Goal: Task Accomplishment & Management: Use online tool/utility

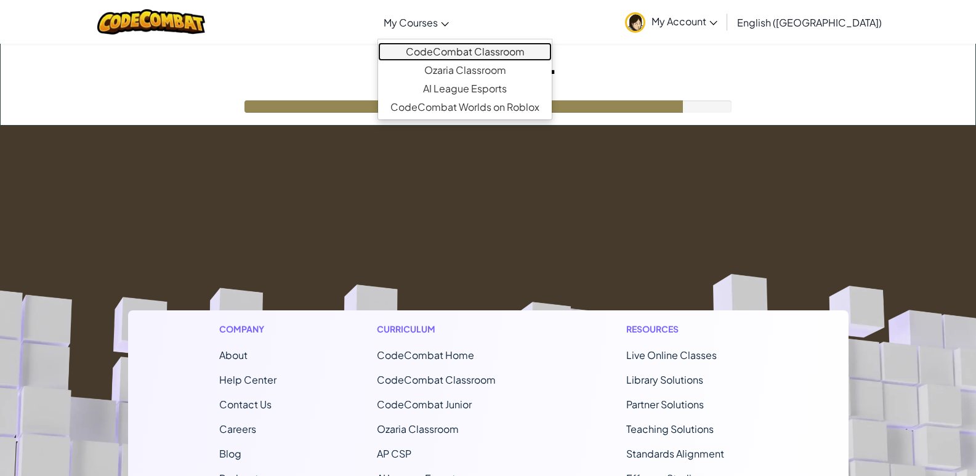
click at [469, 54] on link "CodeCombat Classroom" at bounding box center [465, 52] width 174 height 18
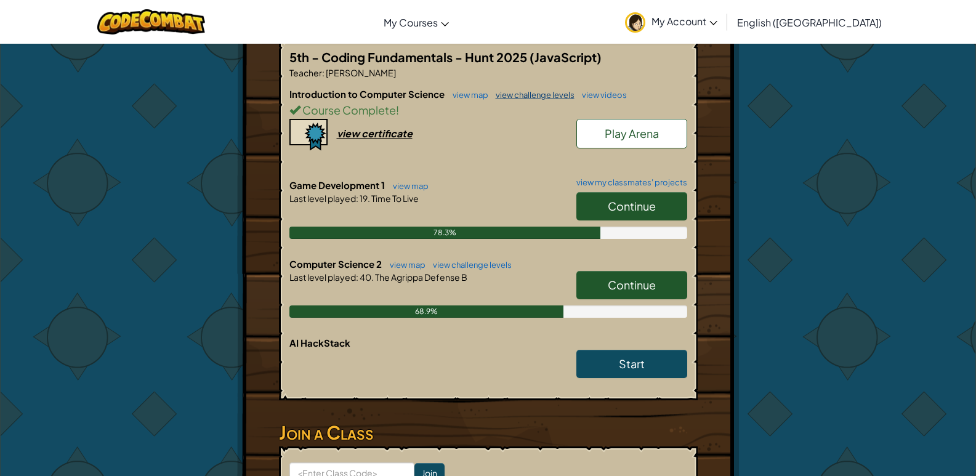
scroll to position [246, 0]
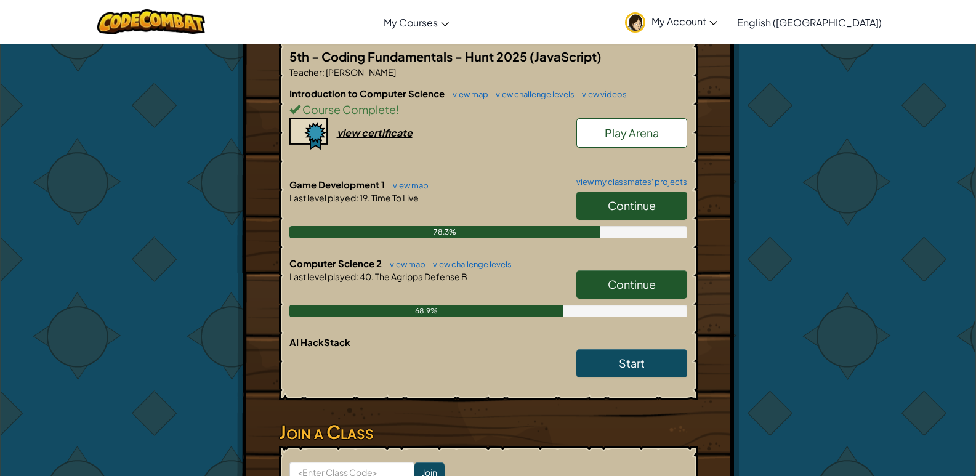
click at [615, 283] on span "Continue" at bounding box center [632, 284] width 48 height 14
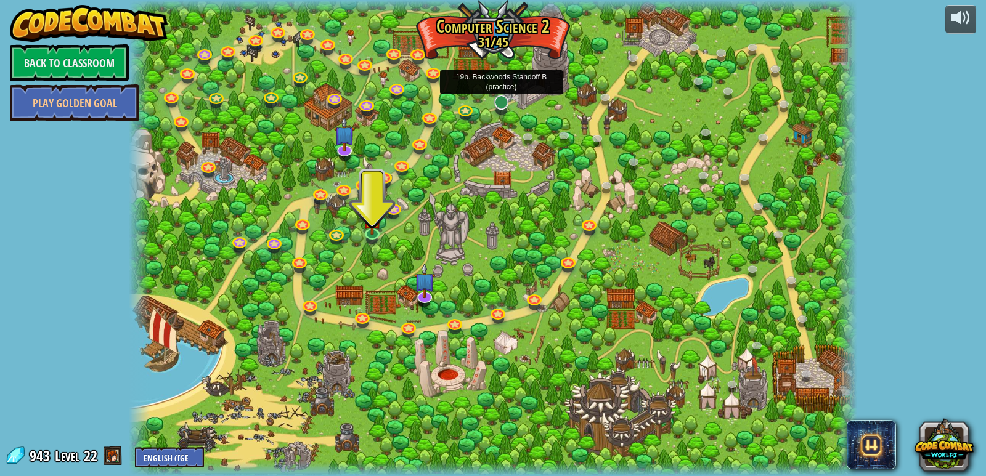
drag, startPoint x: 567, startPoint y: 134, endPoint x: 509, endPoint y: 107, distance: 64.2
click at [510, 107] on div "8. Picnic Buster Protect the picnickers from patrolling ogres. Play 9. If-strav…" at bounding box center [493, 238] width 729 height 476
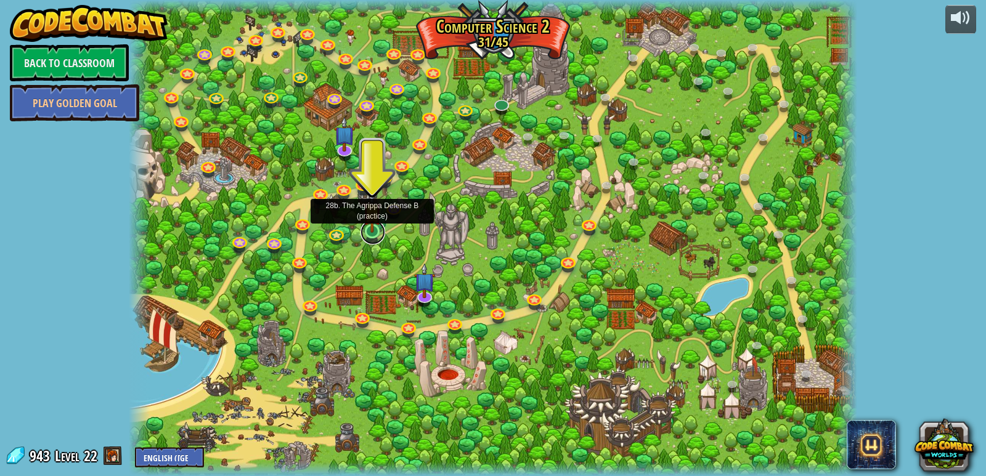
click at [368, 237] on link at bounding box center [372, 232] width 25 height 25
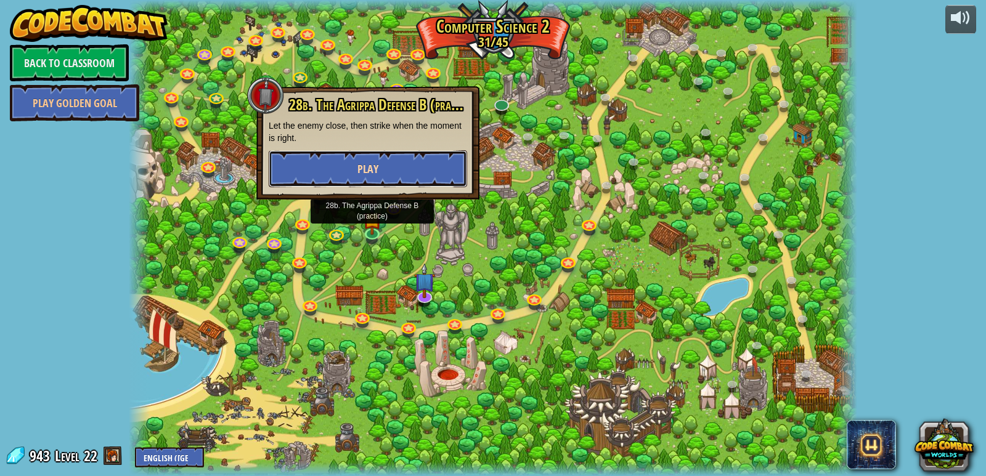
click at [386, 180] on button "Play" at bounding box center [368, 168] width 198 height 37
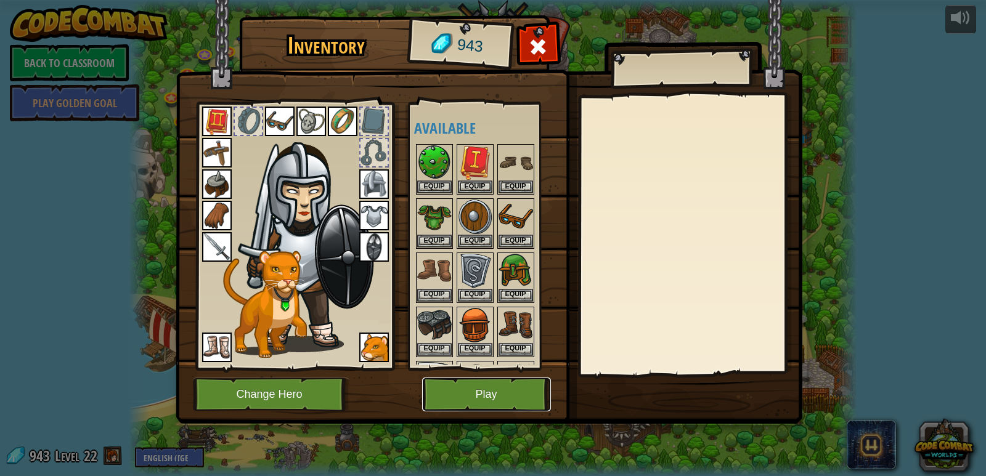
click at [543, 400] on button "Play" at bounding box center [486, 395] width 129 height 34
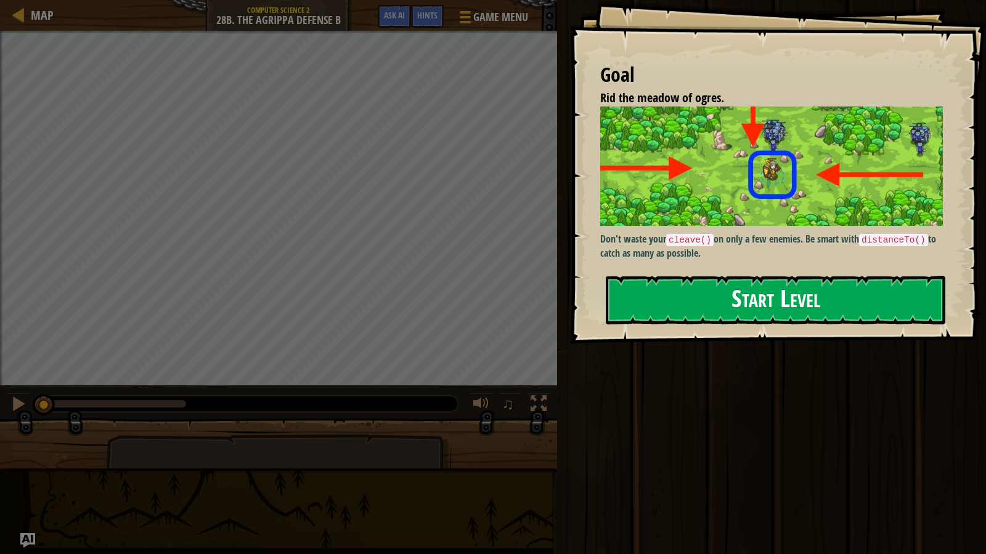
click at [805, 315] on button "Start Level" at bounding box center [775, 300] width 339 height 49
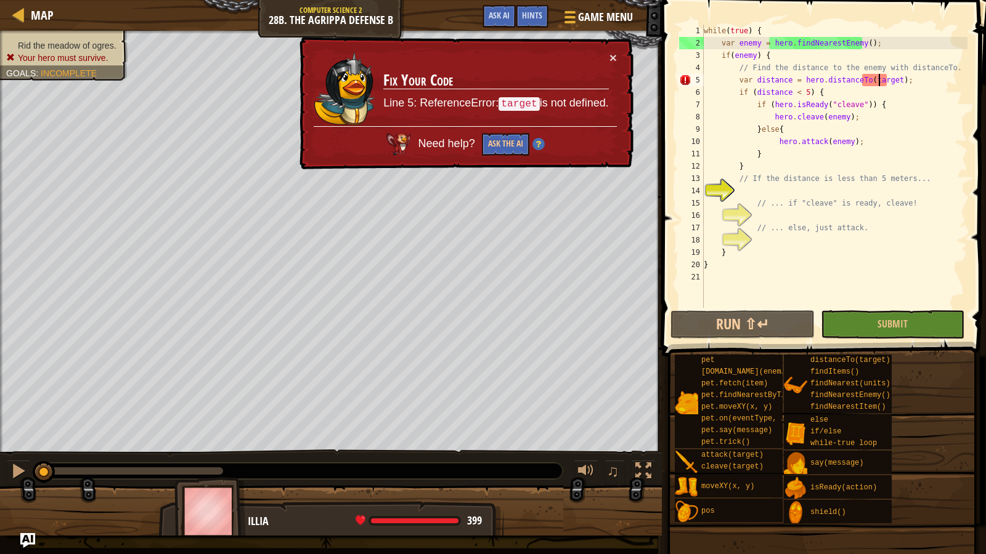
click at [878, 79] on div "while ( true ) { var enemy = hero . findNearestEnemy ( ) ; if ( enemy ) { // Fi…" at bounding box center [834, 179] width 266 height 308
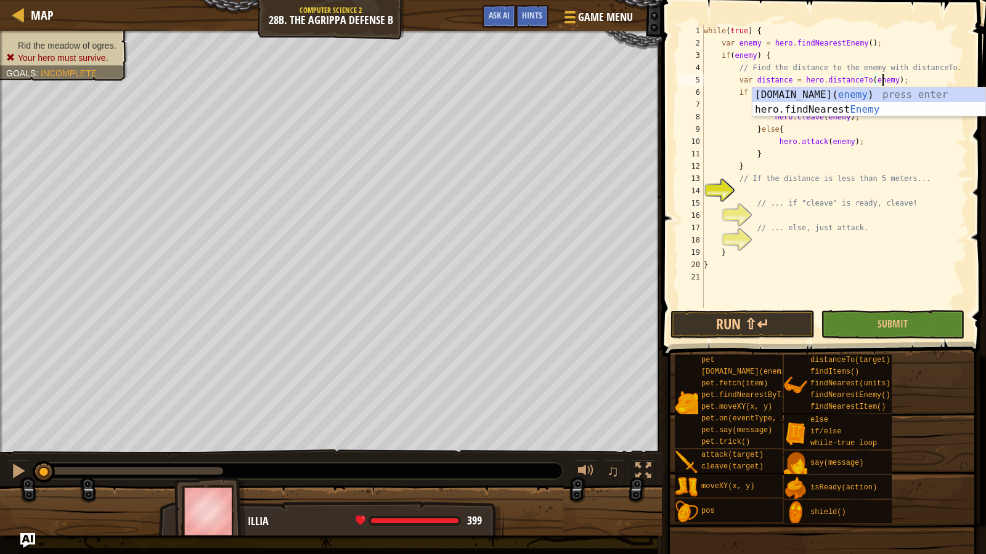
scroll to position [6, 15]
type textarea "var distance = hero.distanceTo(enemy);"
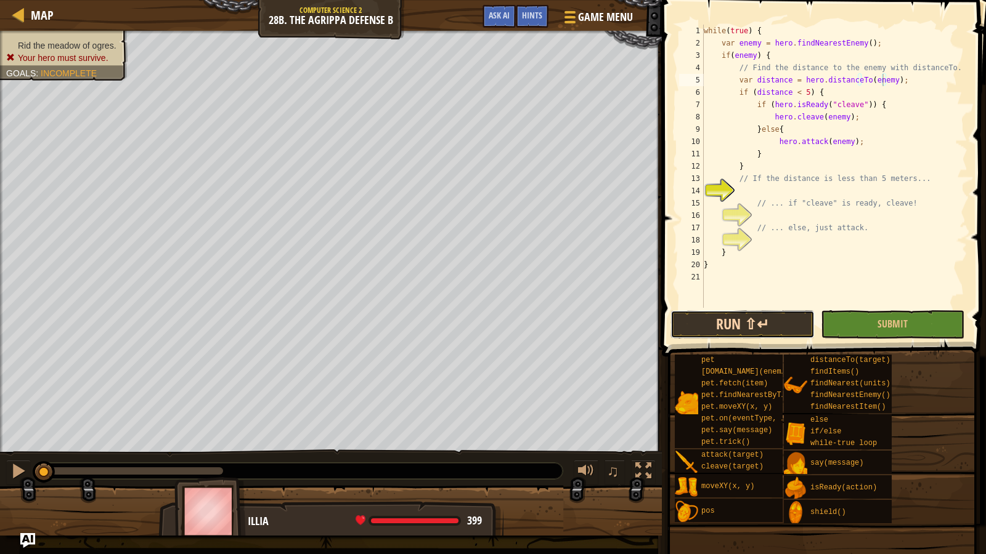
click at [775, 311] on button "Run ⇧↵" at bounding box center [742, 325] width 144 height 28
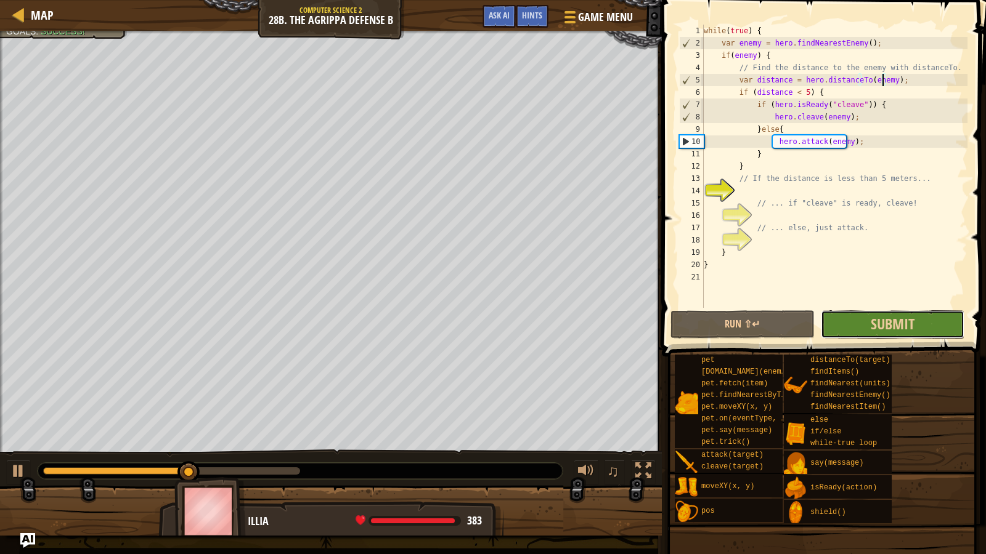
click at [850, 312] on button "Submit" at bounding box center [893, 325] width 144 height 28
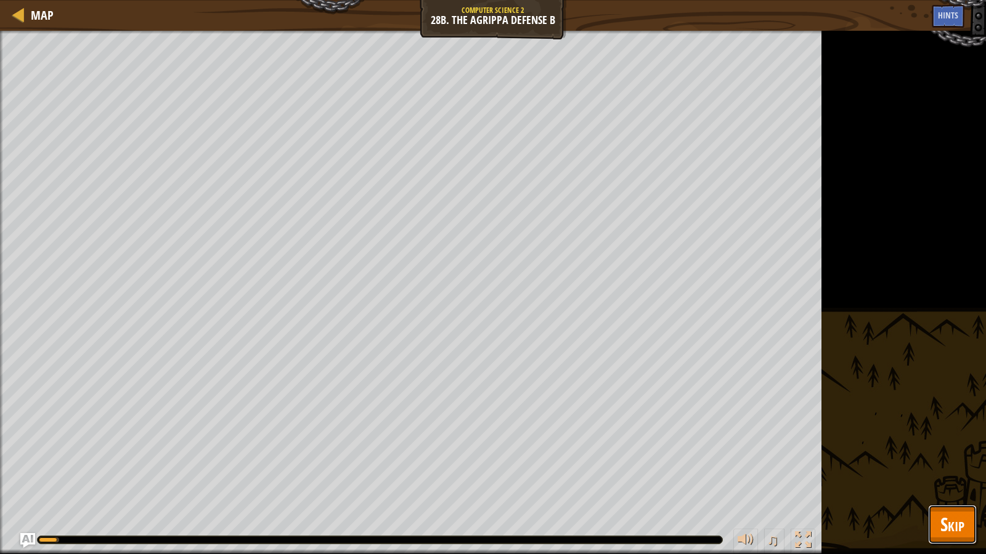
click at [962, 476] on span "Skip" at bounding box center [952, 524] width 24 height 25
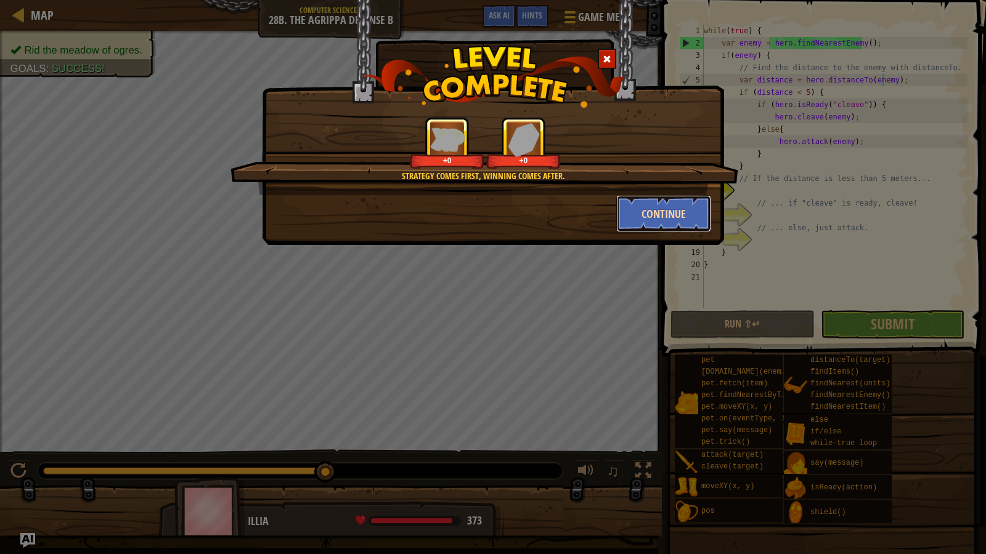
click at [625, 204] on button "Continue" at bounding box center [663, 213] width 95 height 37
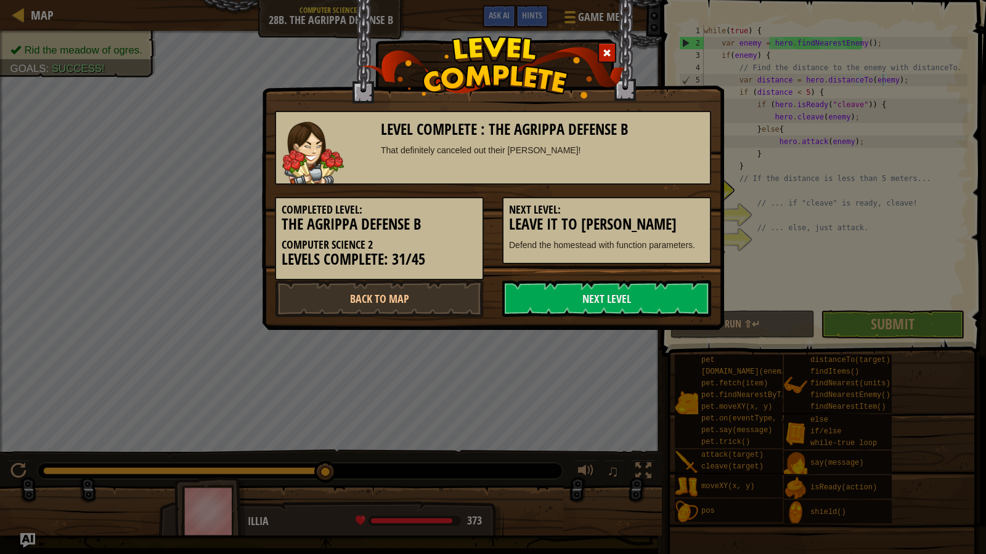
click at [637, 278] on div "Completed Level: The Agrippa Defense B Computer Science 2 Levels Complete: 31/4…" at bounding box center [493, 232] width 455 height 95
click at [637, 285] on link "Next Level" at bounding box center [606, 298] width 209 height 37
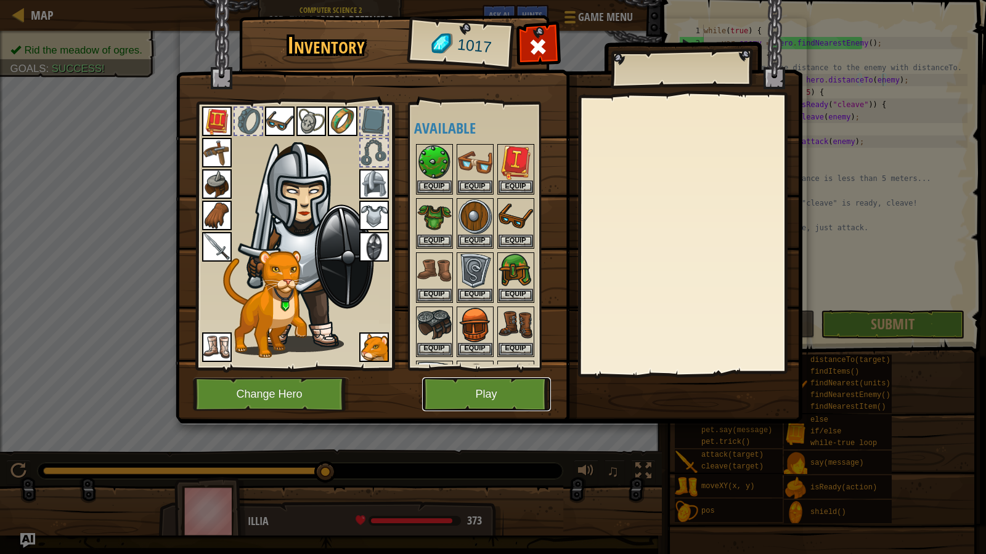
click at [485, 394] on button "Play" at bounding box center [486, 395] width 129 height 34
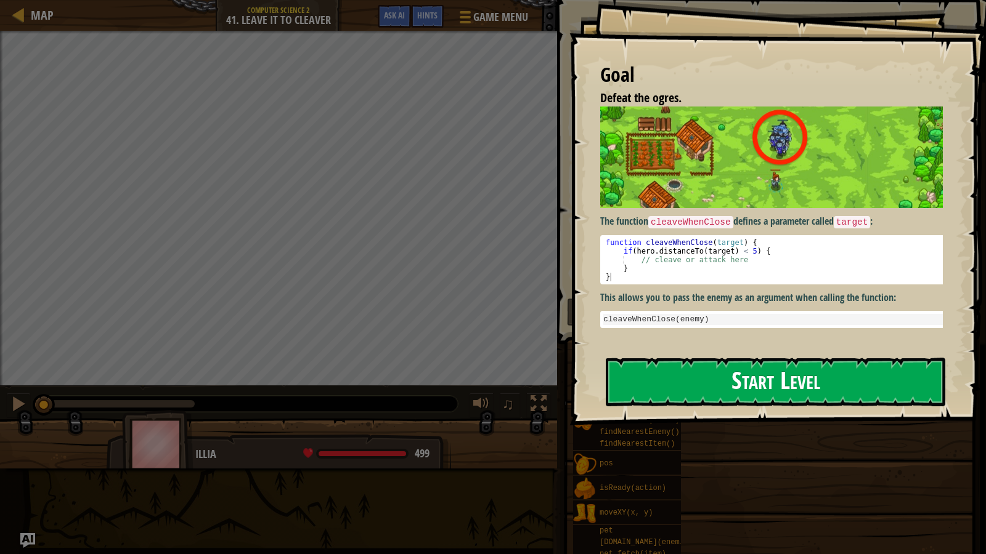
click at [738, 376] on button "Start Level" at bounding box center [775, 382] width 339 height 49
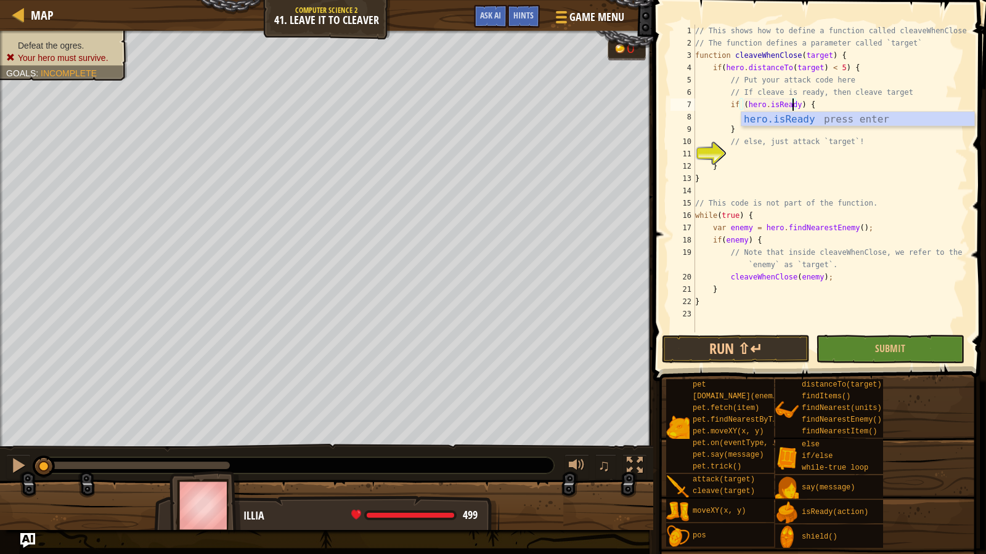
scroll to position [6, 8]
type textarea "if (hero.isReady("cleave")) {"
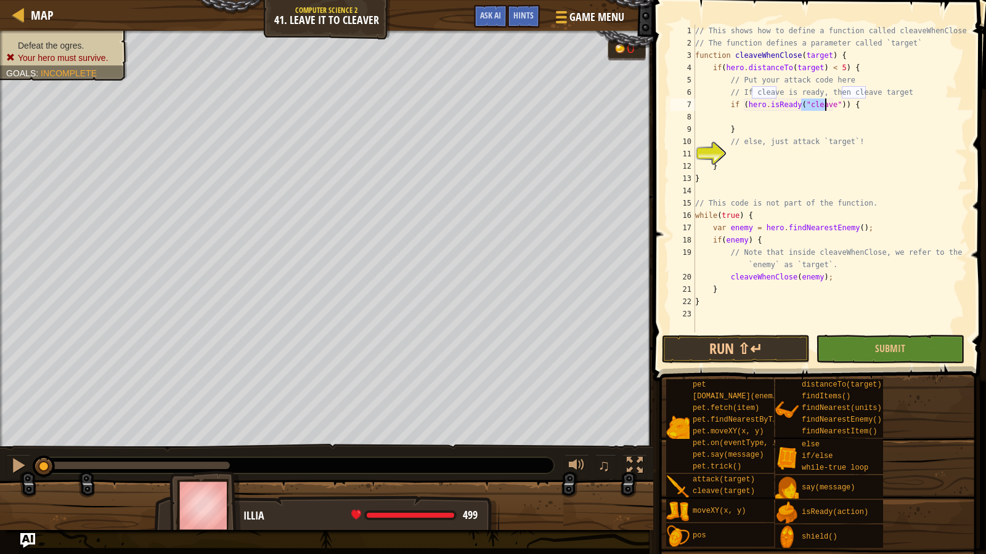
click at [803, 121] on div "// This shows how to define a function called cleaveWhenClose // The function d…" at bounding box center [829, 191] width 275 height 333
click at [784, 164] on div "// This shows how to define a function called cleaveWhenClose // The function d…" at bounding box center [829, 191] width 275 height 333
type textarea "}"
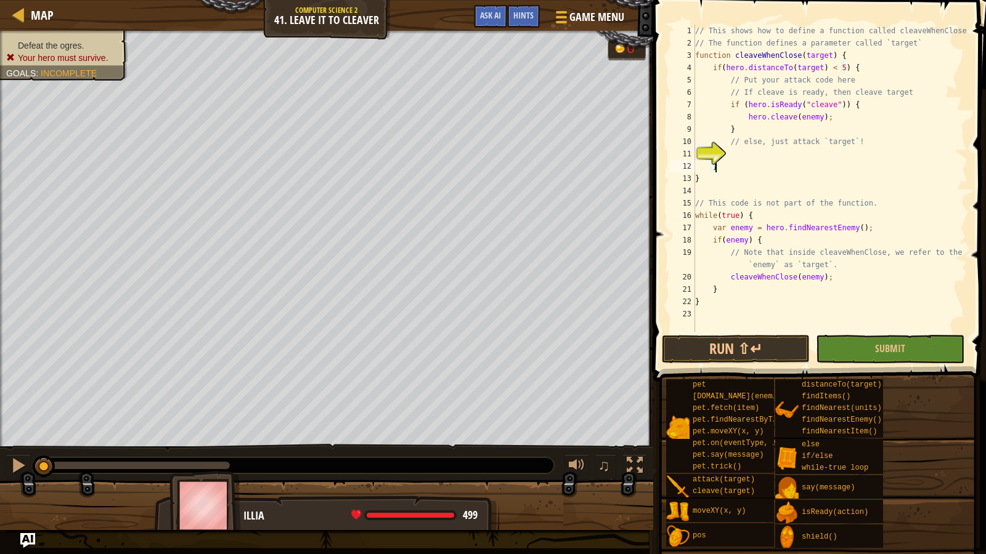
click at [784, 159] on div "// This shows how to define a function called cleaveWhenClose // The function d…" at bounding box center [829, 191] width 275 height 333
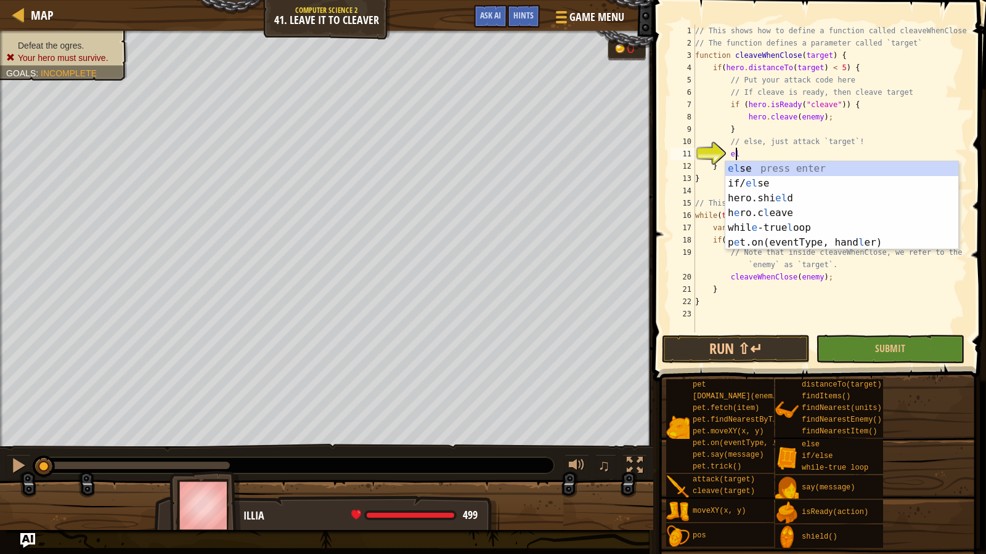
scroll to position [6, 3]
type textarea "else"
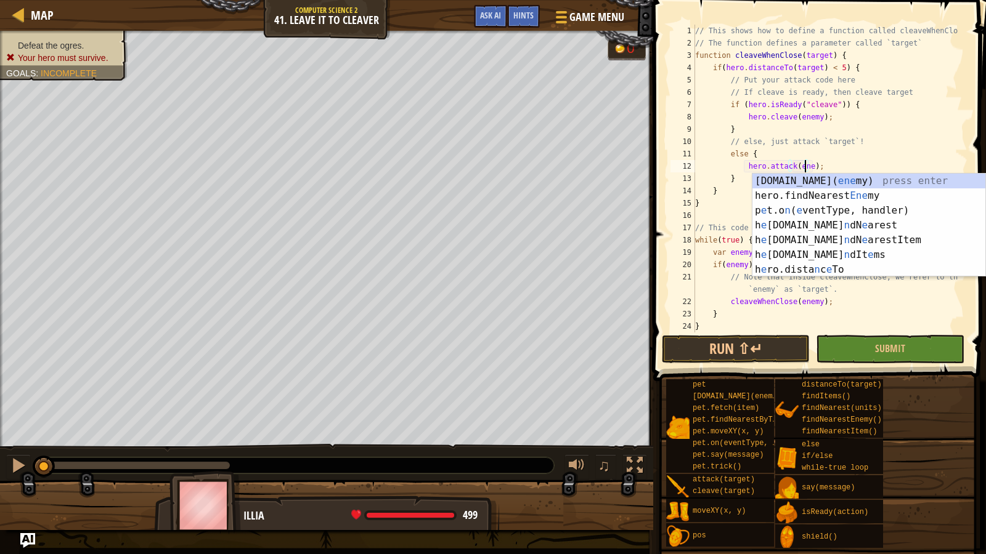
scroll to position [6, 9]
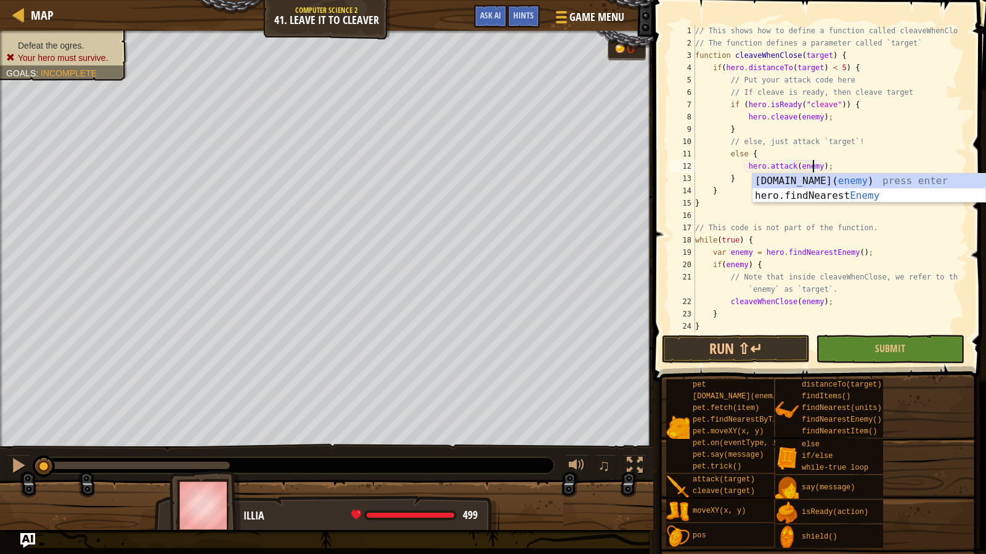
click at [725, 193] on div "// This shows how to define a function called cleaveWhenClose // The function d…" at bounding box center [825, 191] width 266 height 333
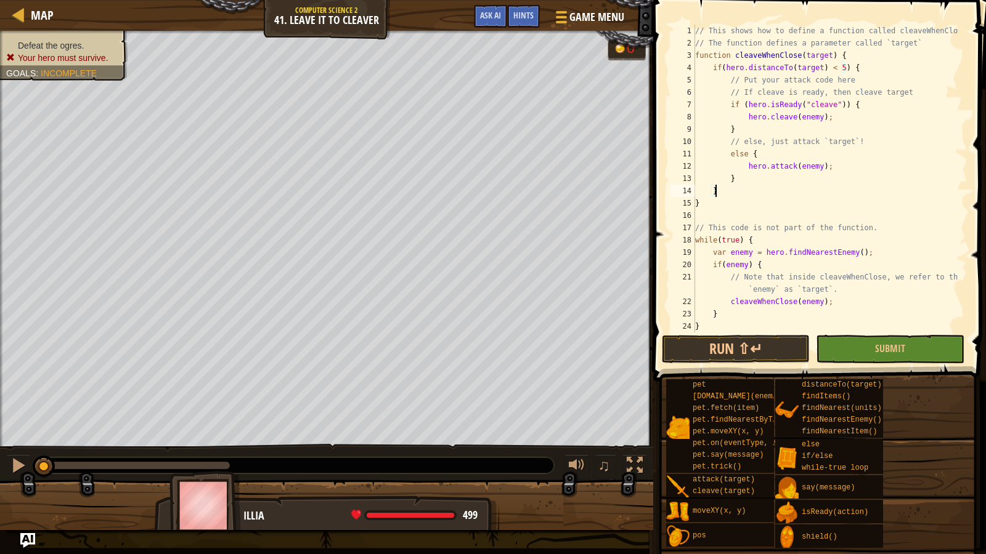
scroll to position [6, 1]
click at [723, 207] on div "// This shows how to define a function called cleaveWhenClose // The function d…" at bounding box center [825, 191] width 266 height 333
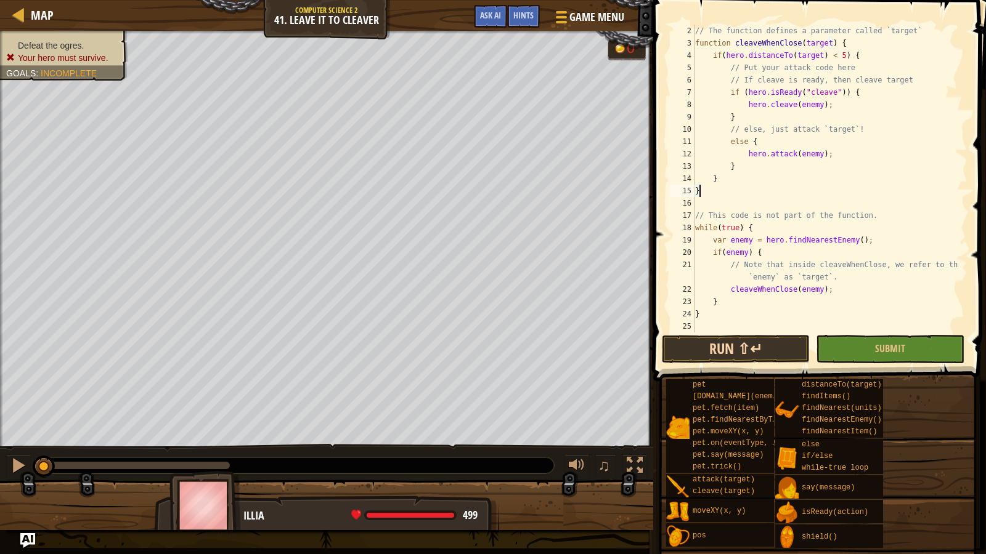
type textarea "}"
click at [769, 344] on button "Run ⇧↵" at bounding box center [736, 349] width 148 height 28
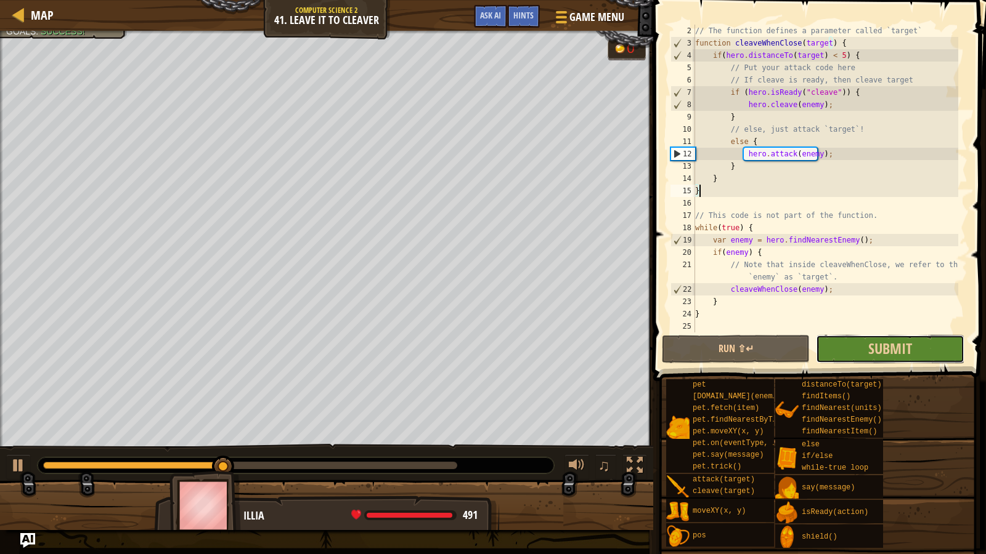
click at [842, 341] on button "Submit" at bounding box center [890, 349] width 148 height 28
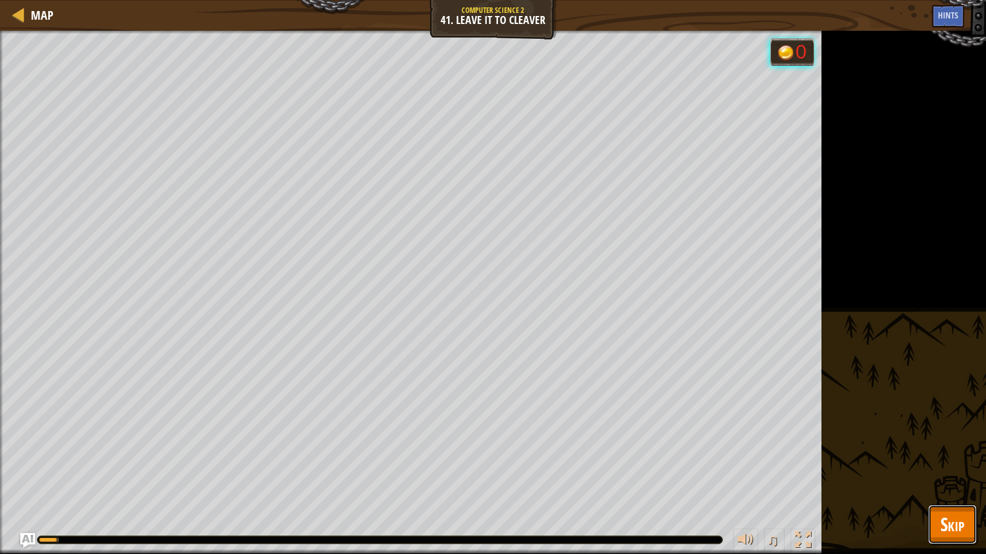
click at [966, 476] on button "Skip" at bounding box center [952, 524] width 49 height 39
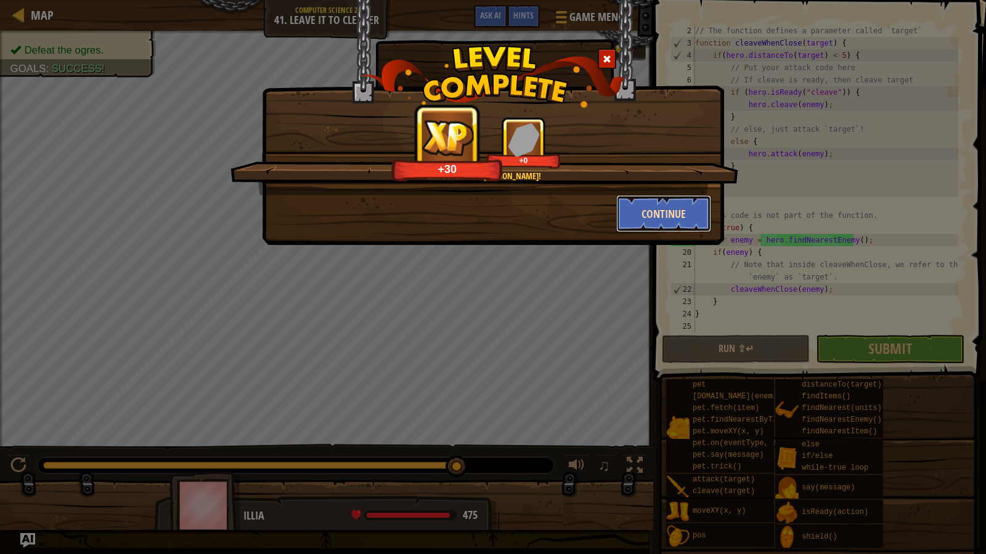
click at [670, 229] on button "Continue" at bounding box center [663, 213] width 95 height 37
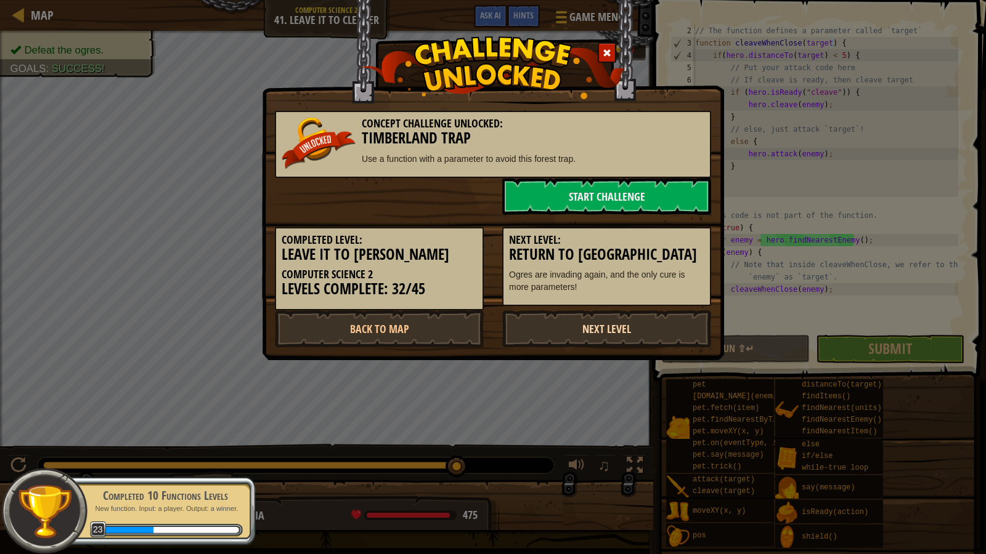
click at [614, 312] on link "Next Level" at bounding box center [606, 329] width 209 height 37
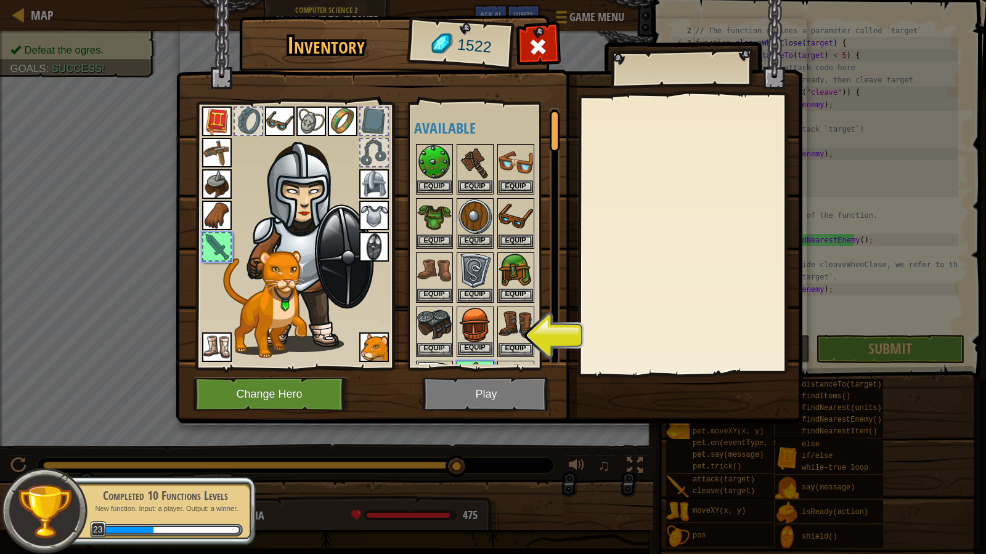
scroll to position [62, 0]
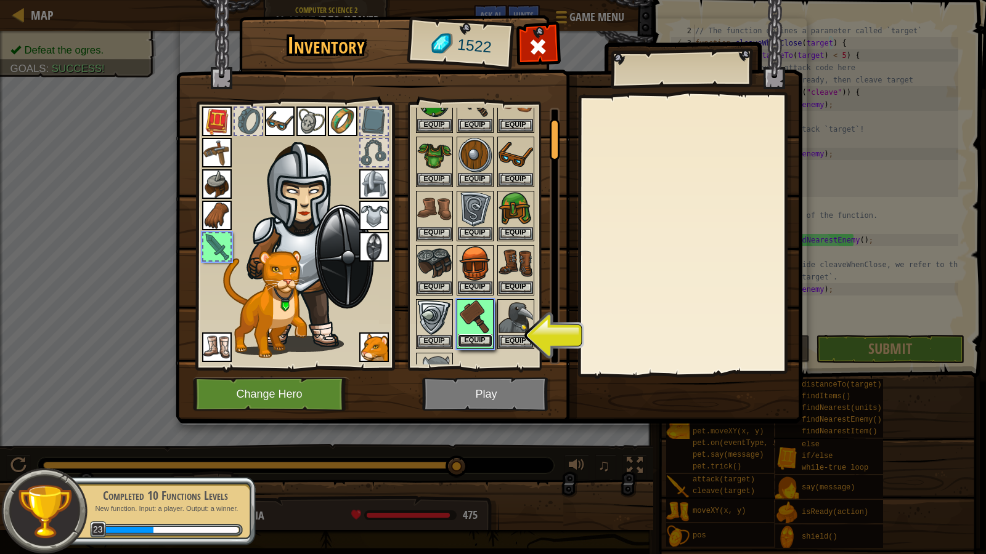
click at [470, 336] on button "Equip" at bounding box center [475, 341] width 35 height 13
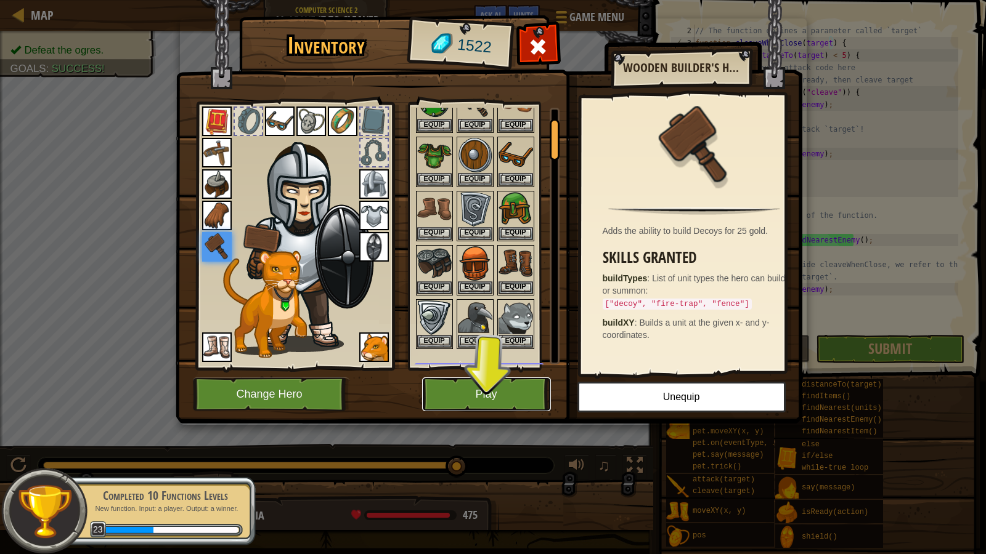
click at [489, 404] on button "Play" at bounding box center [486, 395] width 129 height 34
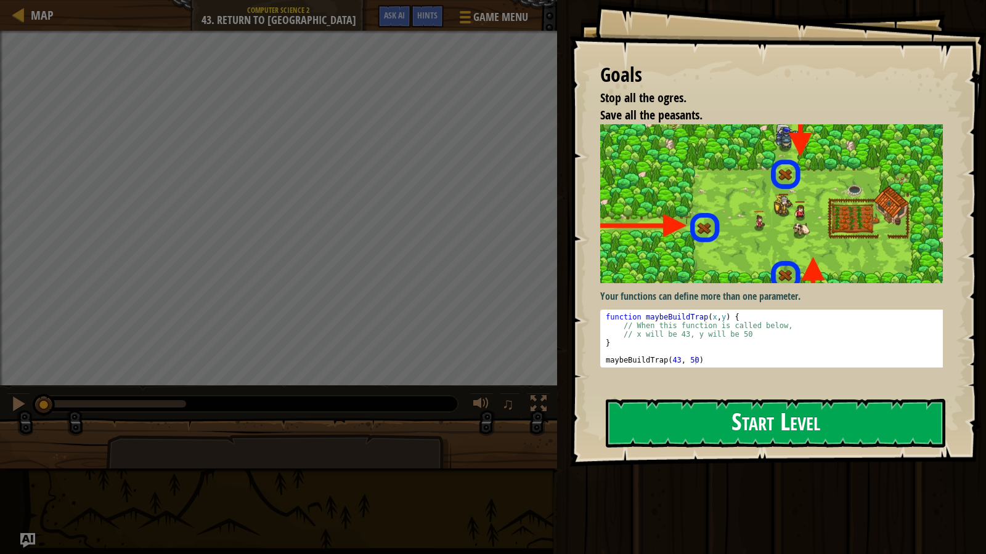
click at [673, 428] on button "Start Level" at bounding box center [775, 423] width 339 height 49
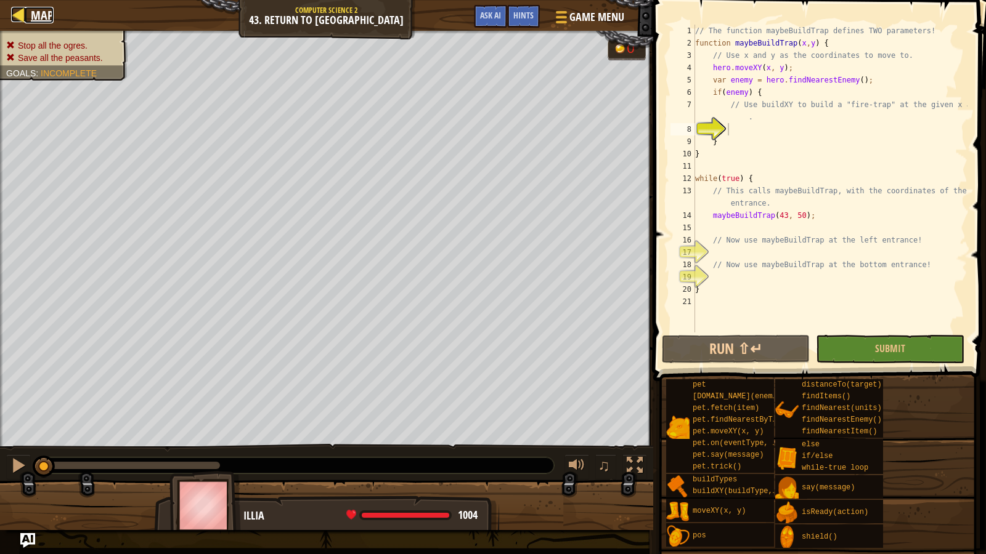
click at [31, 11] on span "Map" at bounding box center [42, 15] width 23 height 17
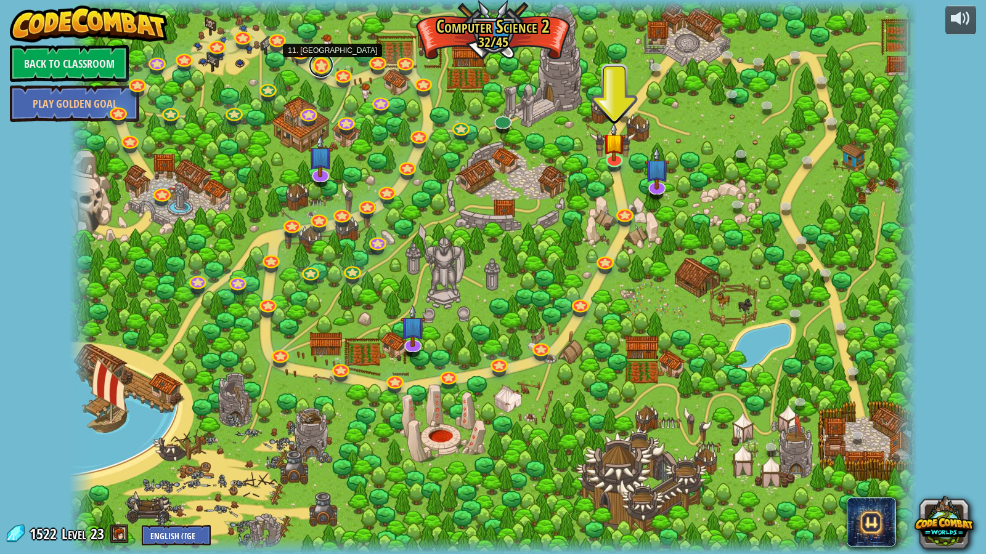
click at [320, 65] on link at bounding box center [321, 65] width 25 height 25
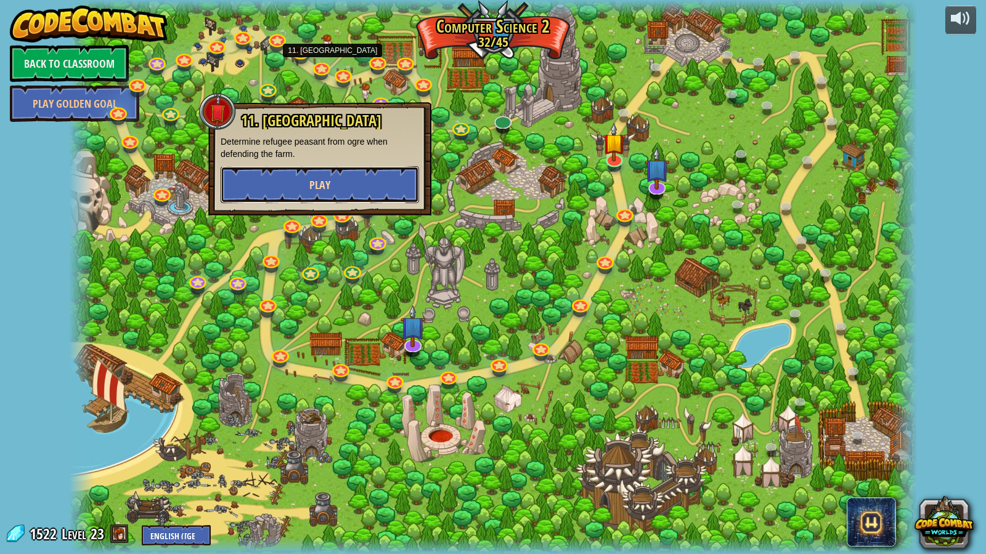
click at [322, 198] on button "Play" at bounding box center [320, 184] width 198 height 37
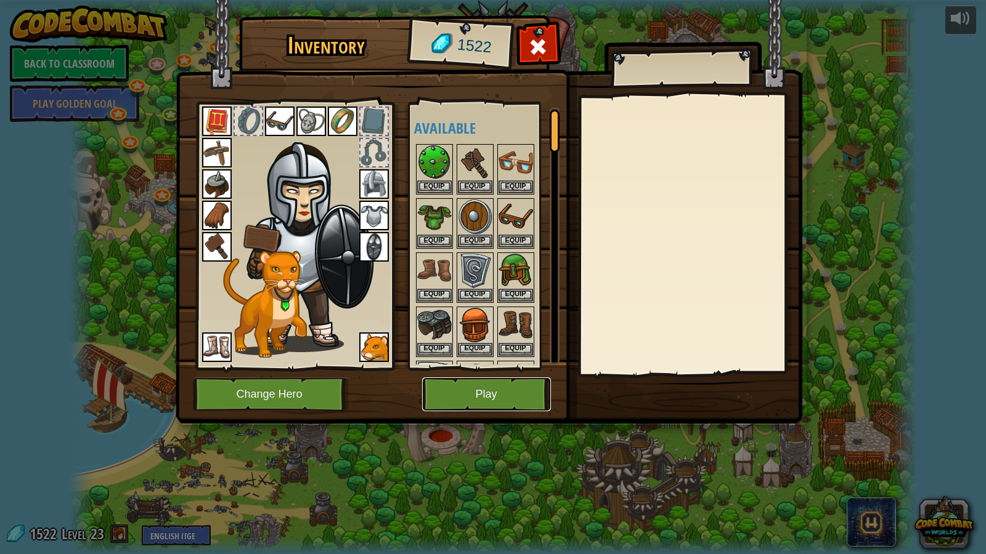
click at [442, 392] on button "Play" at bounding box center [486, 395] width 129 height 34
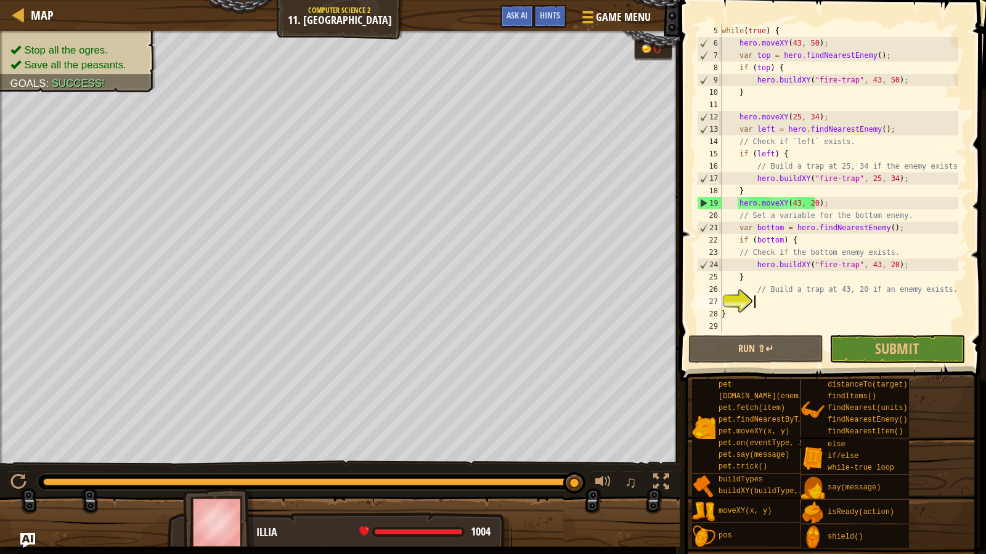
scroll to position [49, 0]
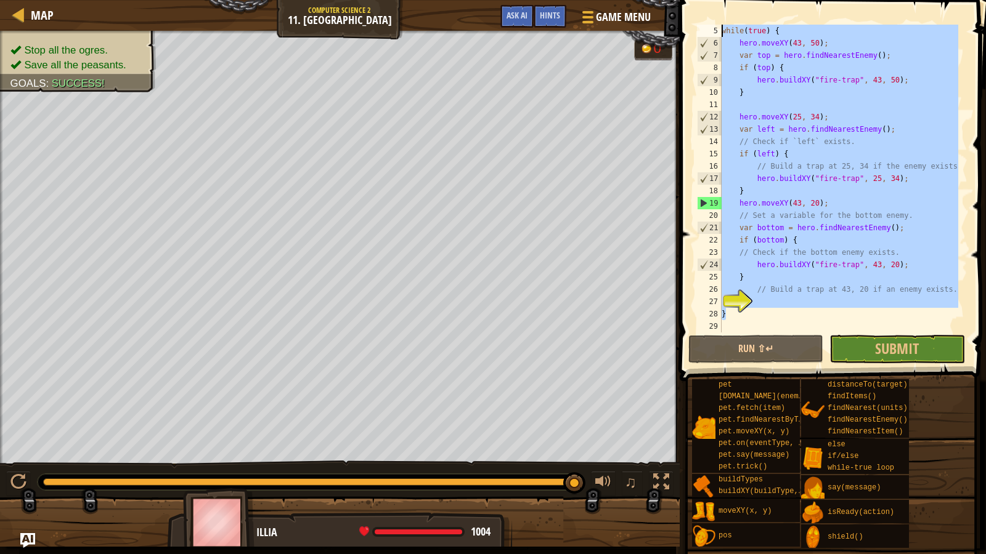
drag, startPoint x: 757, startPoint y: 313, endPoint x: 670, endPoint y: 25, distance: 300.7
click at [670, 25] on div "Map Computer Science 2 11. Thornbush Farm Game Menu Done Hints Ask AI 1 ההההההה…" at bounding box center [493, 277] width 986 height 554
type textarea "while(true) { hero.moveXY(43, 50);"
click at [22, 14] on div at bounding box center [18, 14] width 15 height 15
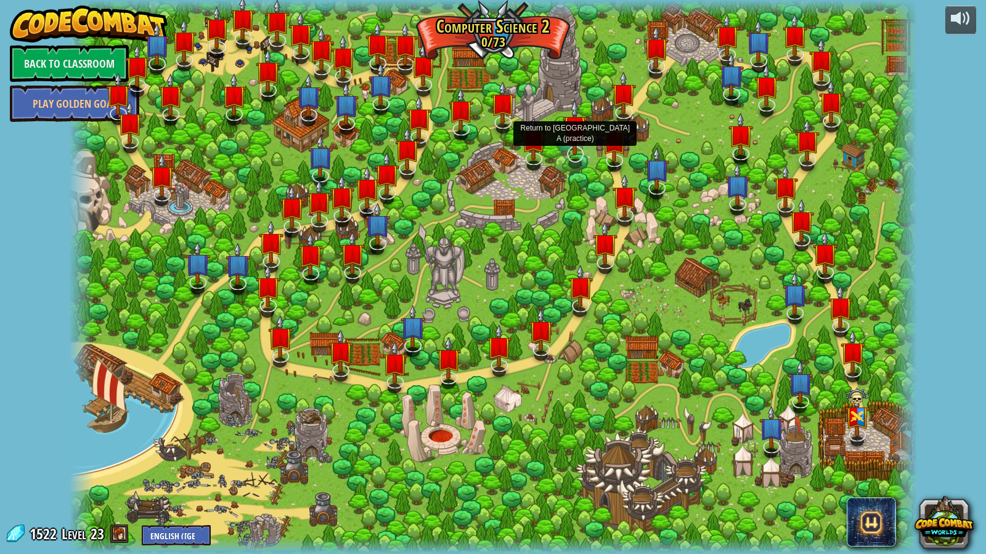
click at [577, 149] on img at bounding box center [574, 127] width 25 height 57
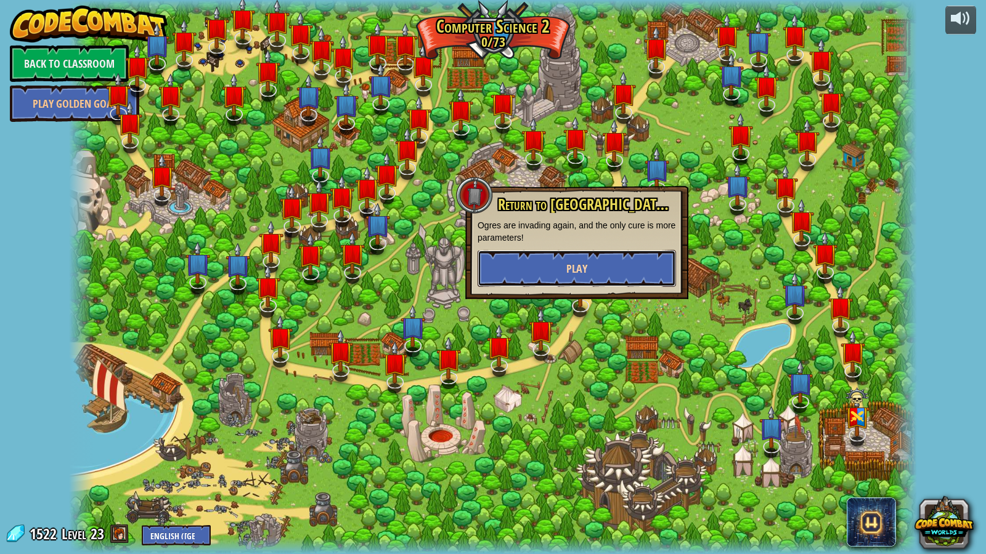
click at [557, 257] on button "Play" at bounding box center [576, 268] width 198 height 37
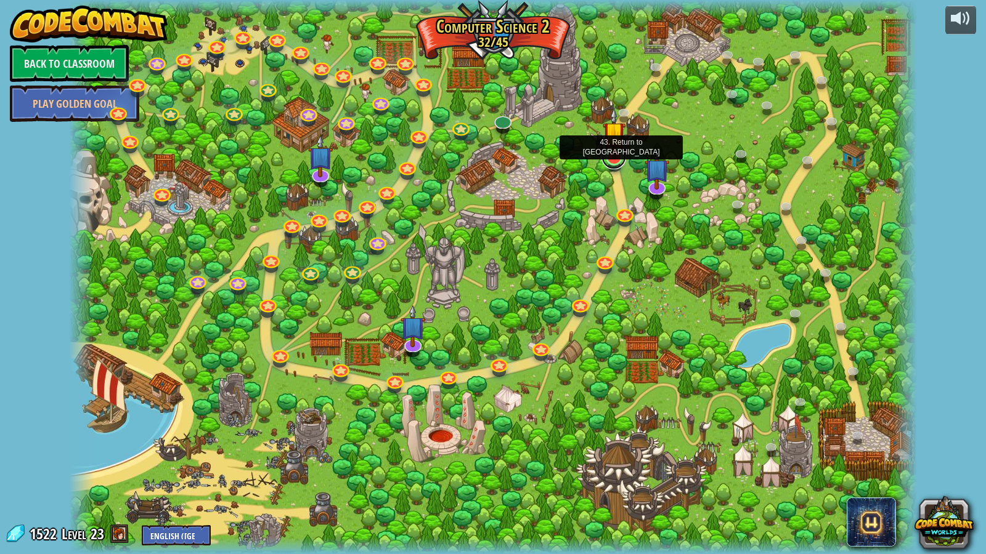
click at [610, 160] on link at bounding box center [613, 157] width 25 height 25
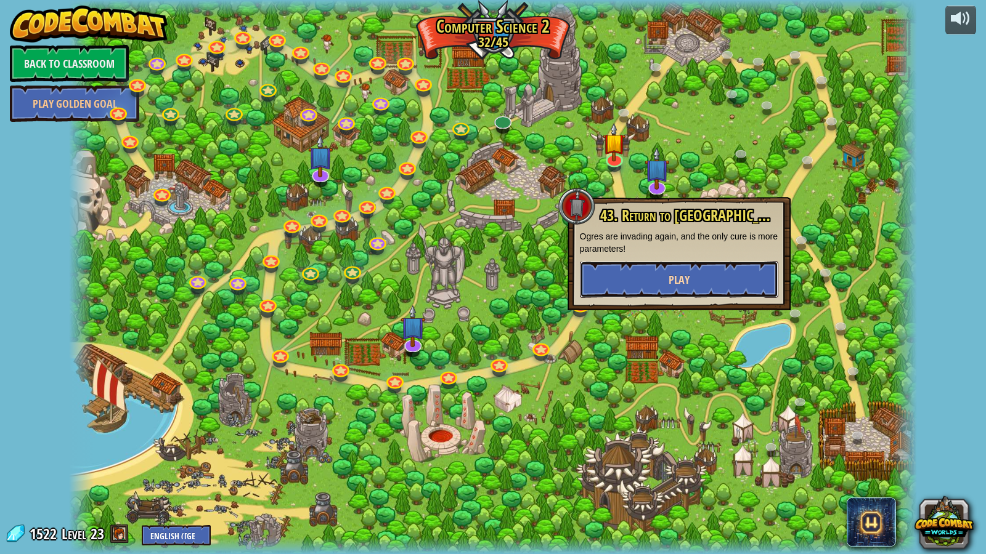
click at [629, 272] on button "Play" at bounding box center [679, 279] width 198 height 37
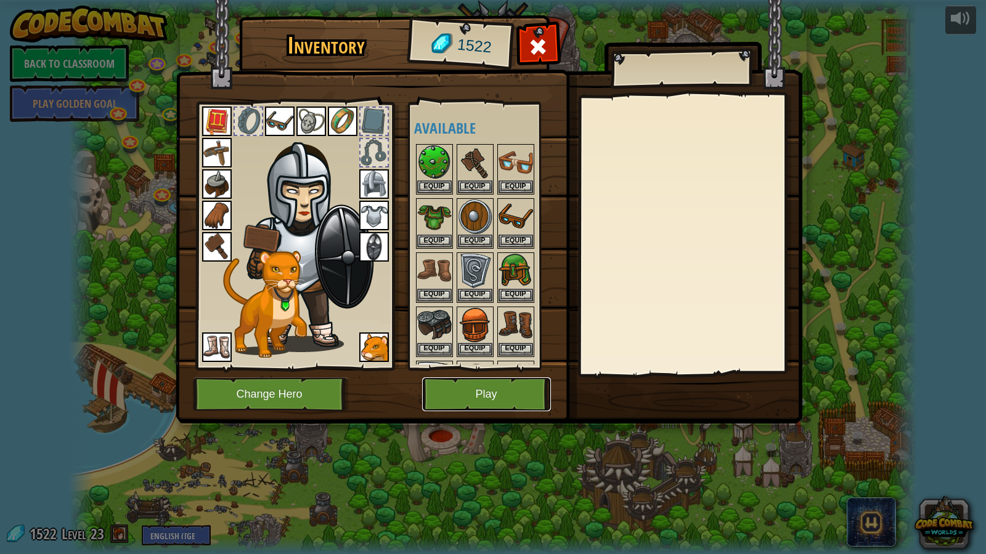
click at [493, 399] on button "Play" at bounding box center [486, 395] width 129 height 34
